Goal: Task Accomplishment & Management: Manage account settings

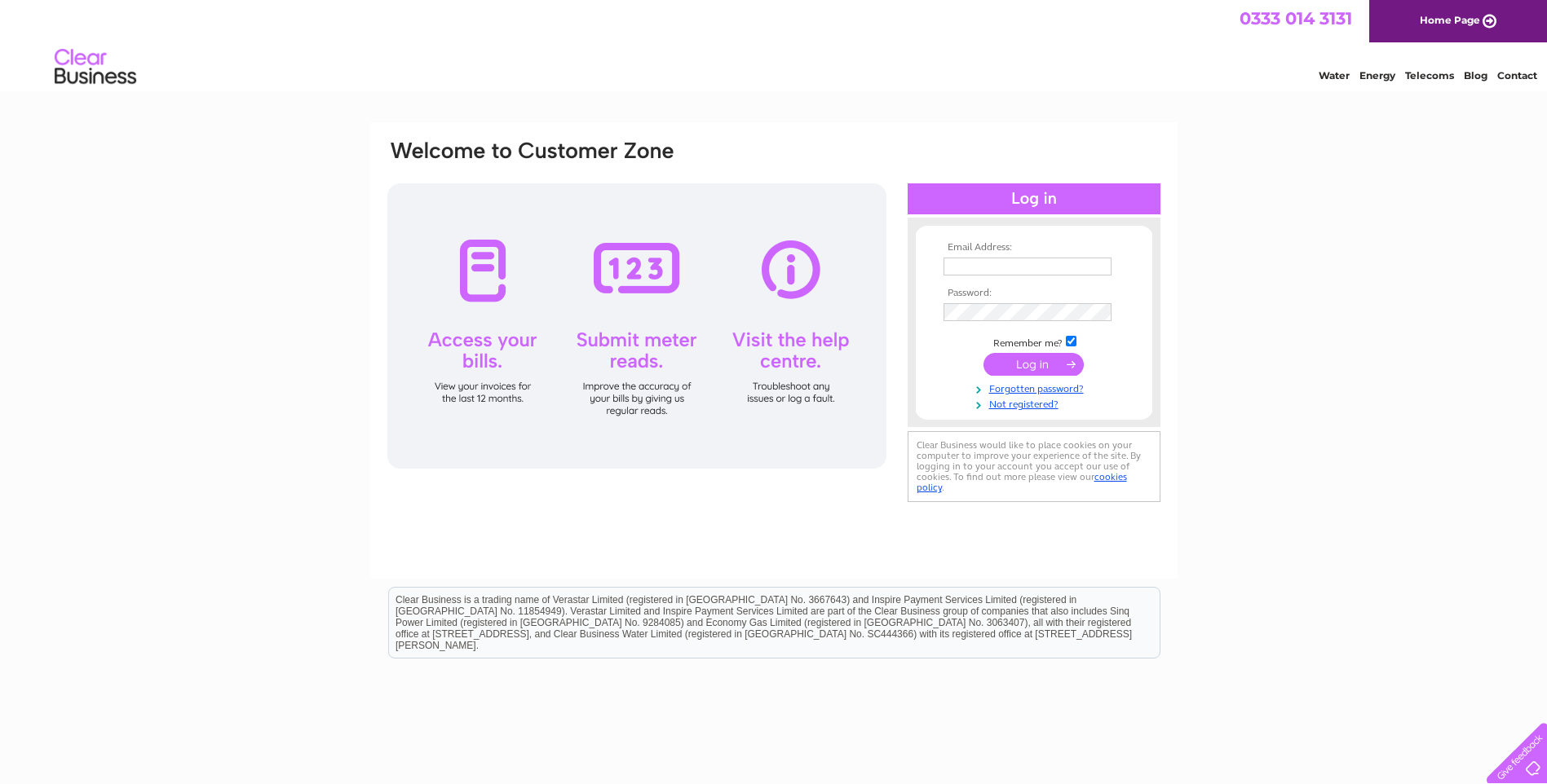
type input "bsbuildersltd@gmail.com"
click at [1031, 366] on input "submit" at bounding box center [1033, 364] width 101 height 23
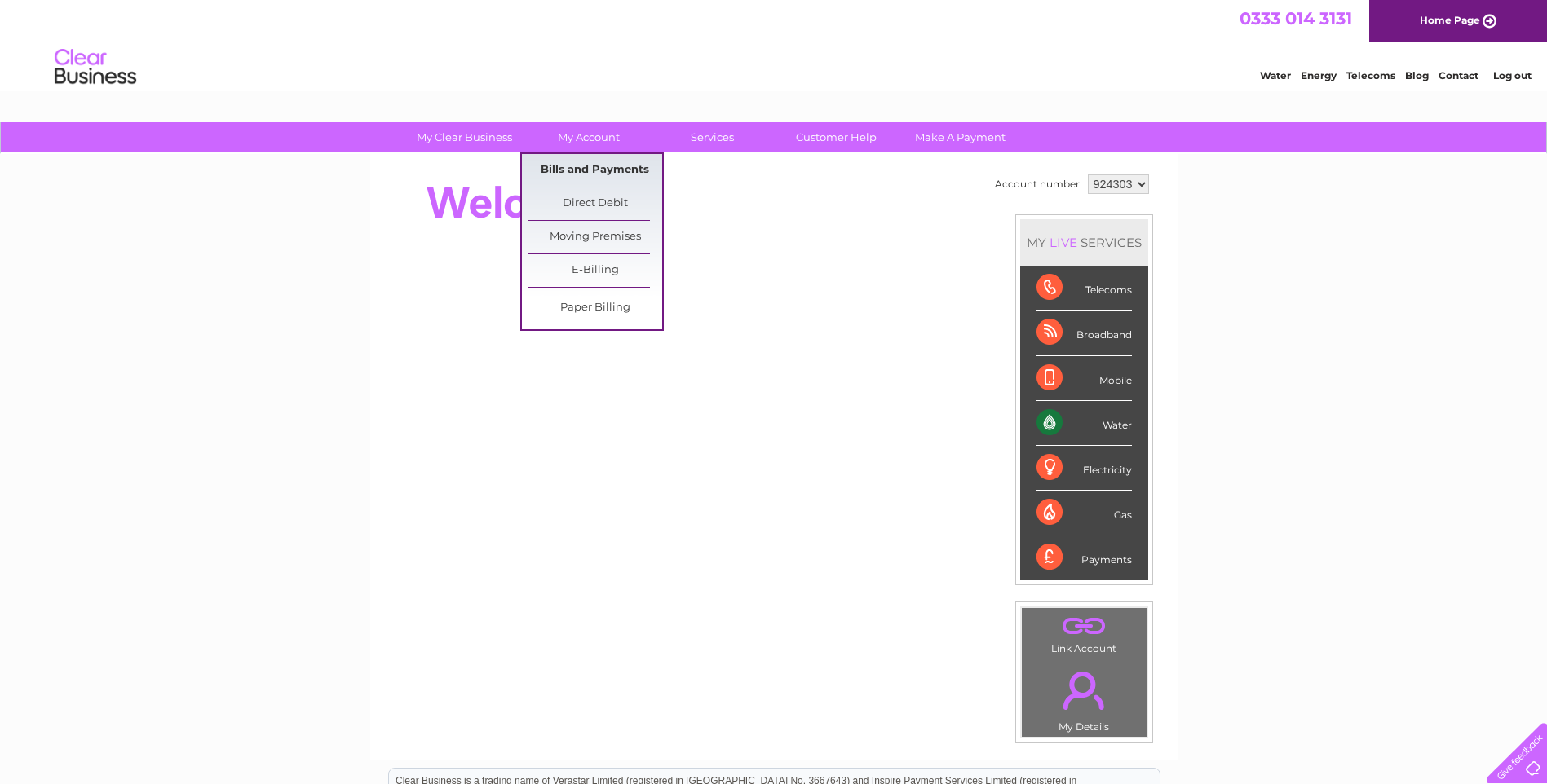
click at [564, 170] on link "Bills and Payments" at bounding box center [594, 170] width 134 height 33
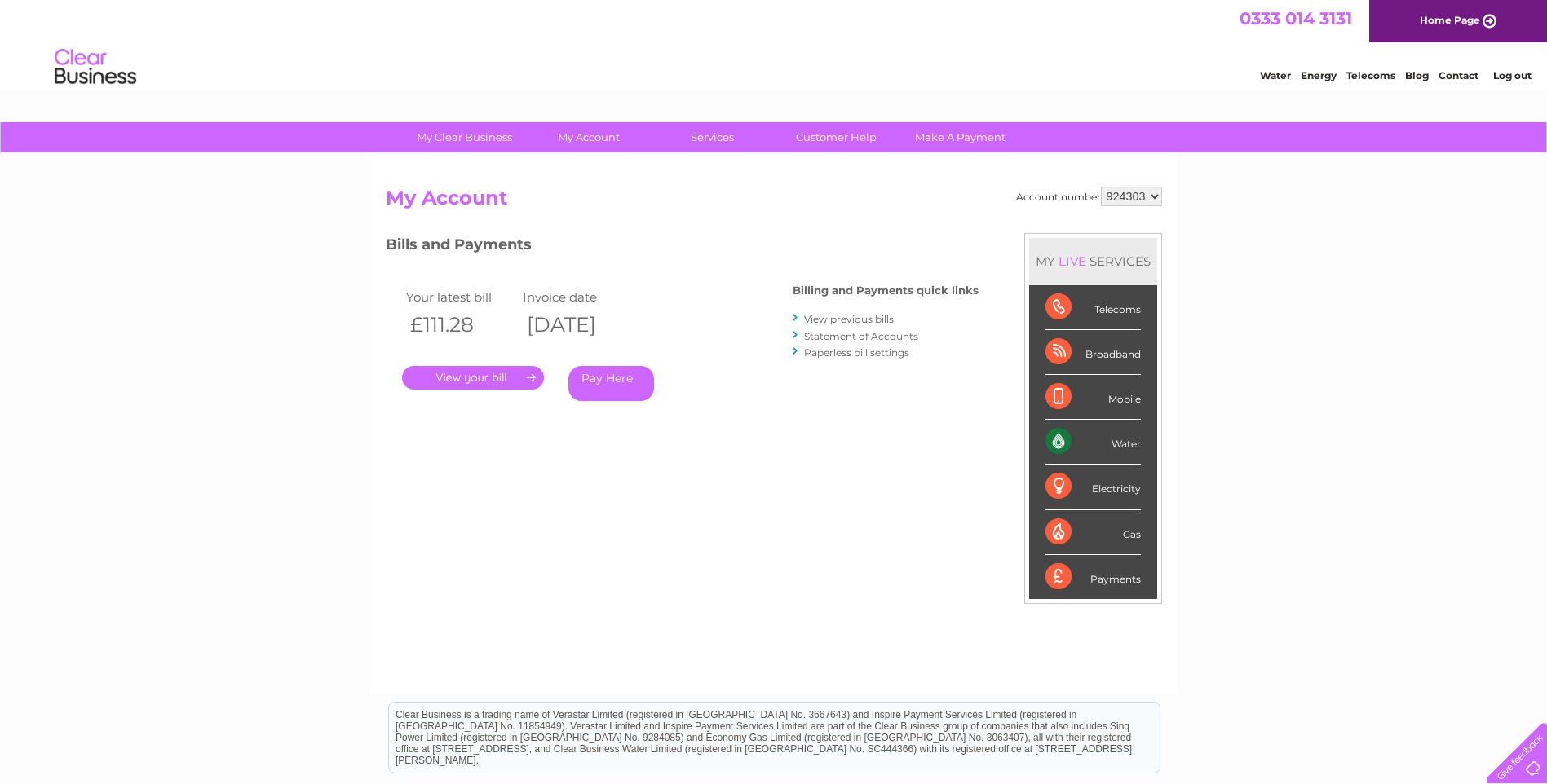
click at [463, 376] on link "." at bounding box center [473, 378] width 142 height 24
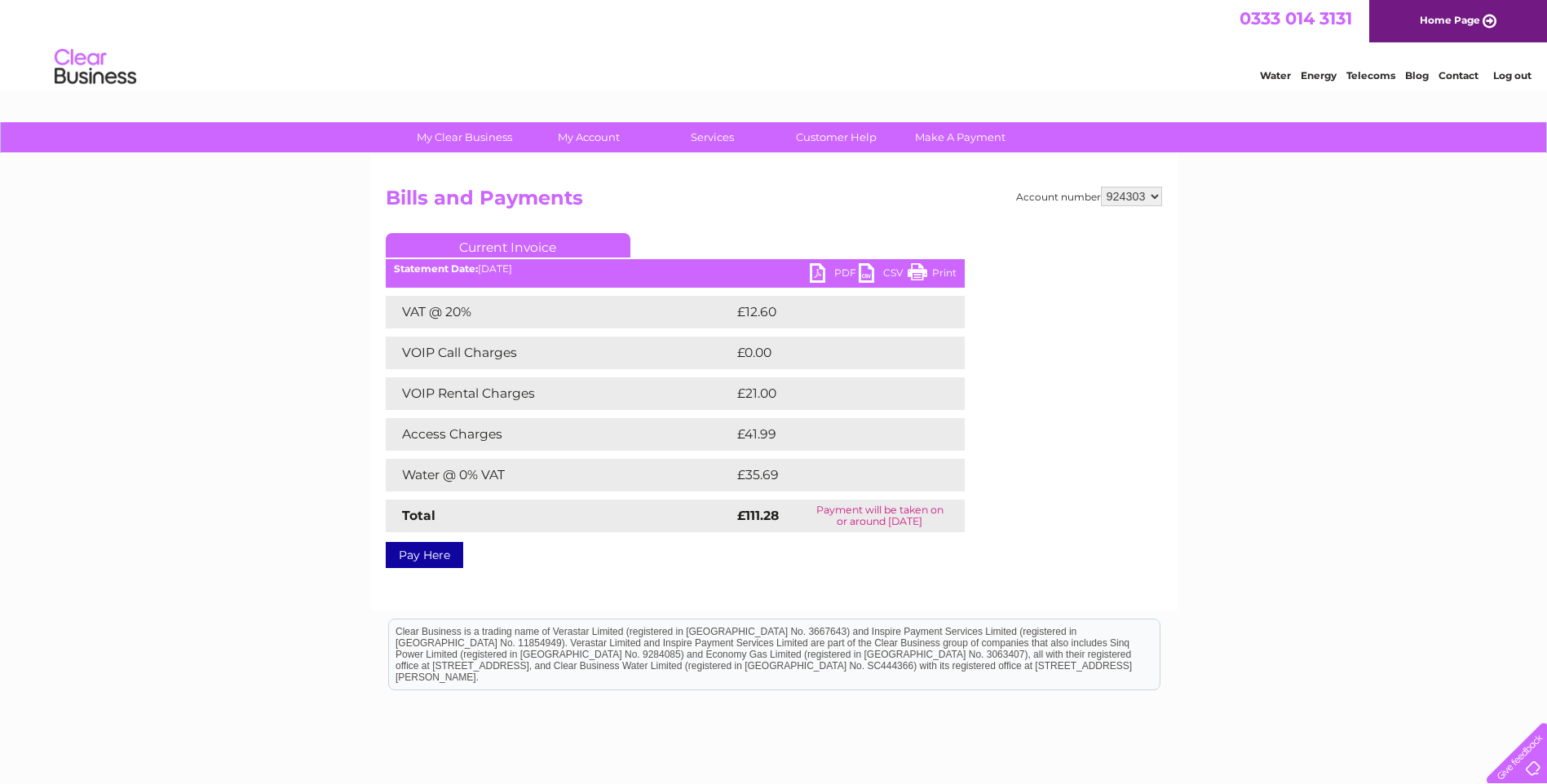
click at [815, 275] on link "PDF" at bounding box center [834, 275] width 49 height 24
click at [1510, 79] on link "Log out" at bounding box center [1512, 75] width 38 height 12
